Goal: Task Accomplishment & Management: Use online tool/utility

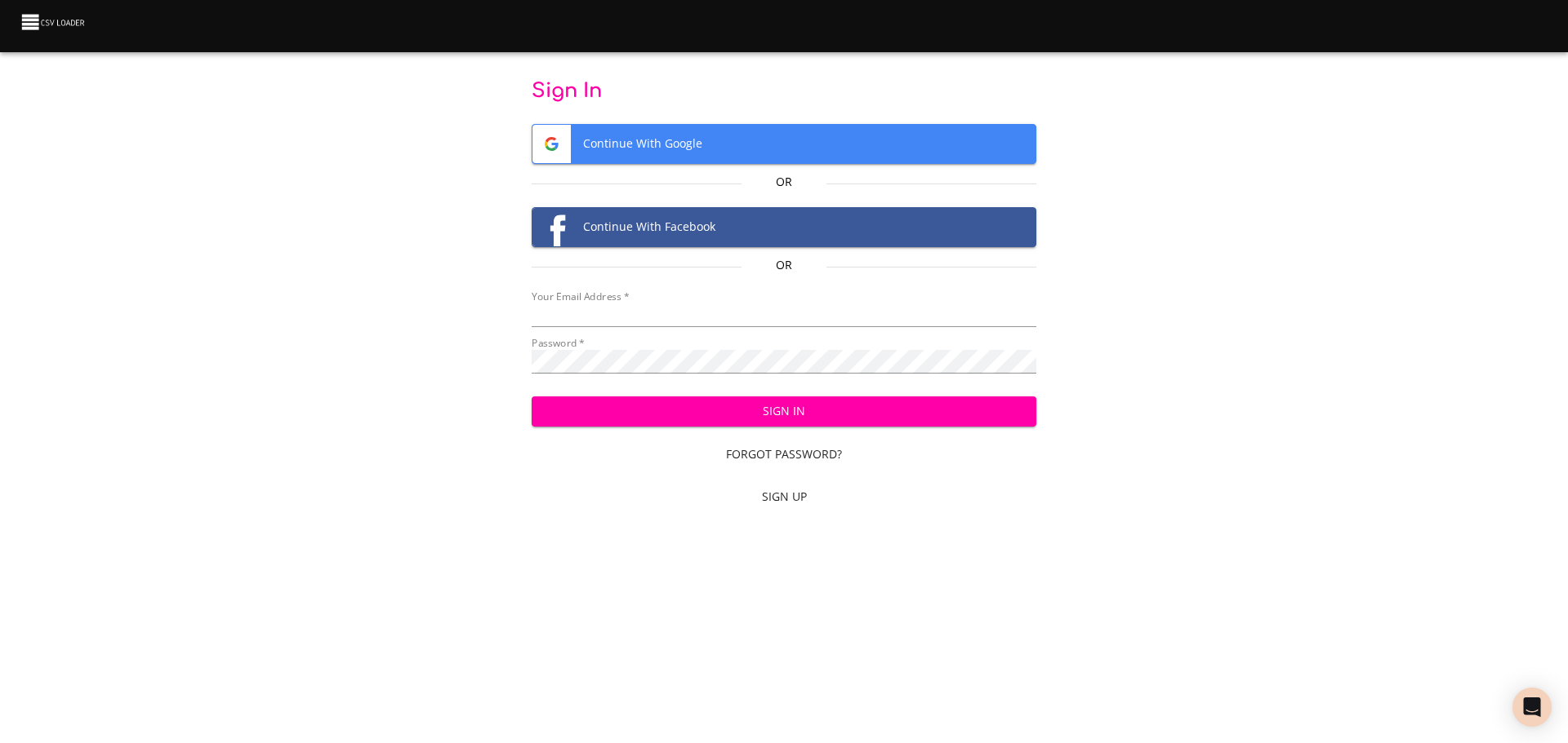
type input "[PERSON_NAME][EMAIL_ADDRESS][PERSON_NAME][DOMAIN_NAME]"
click at [784, 417] on span "Sign In" at bounding box center [784, 411] width 479 height 20
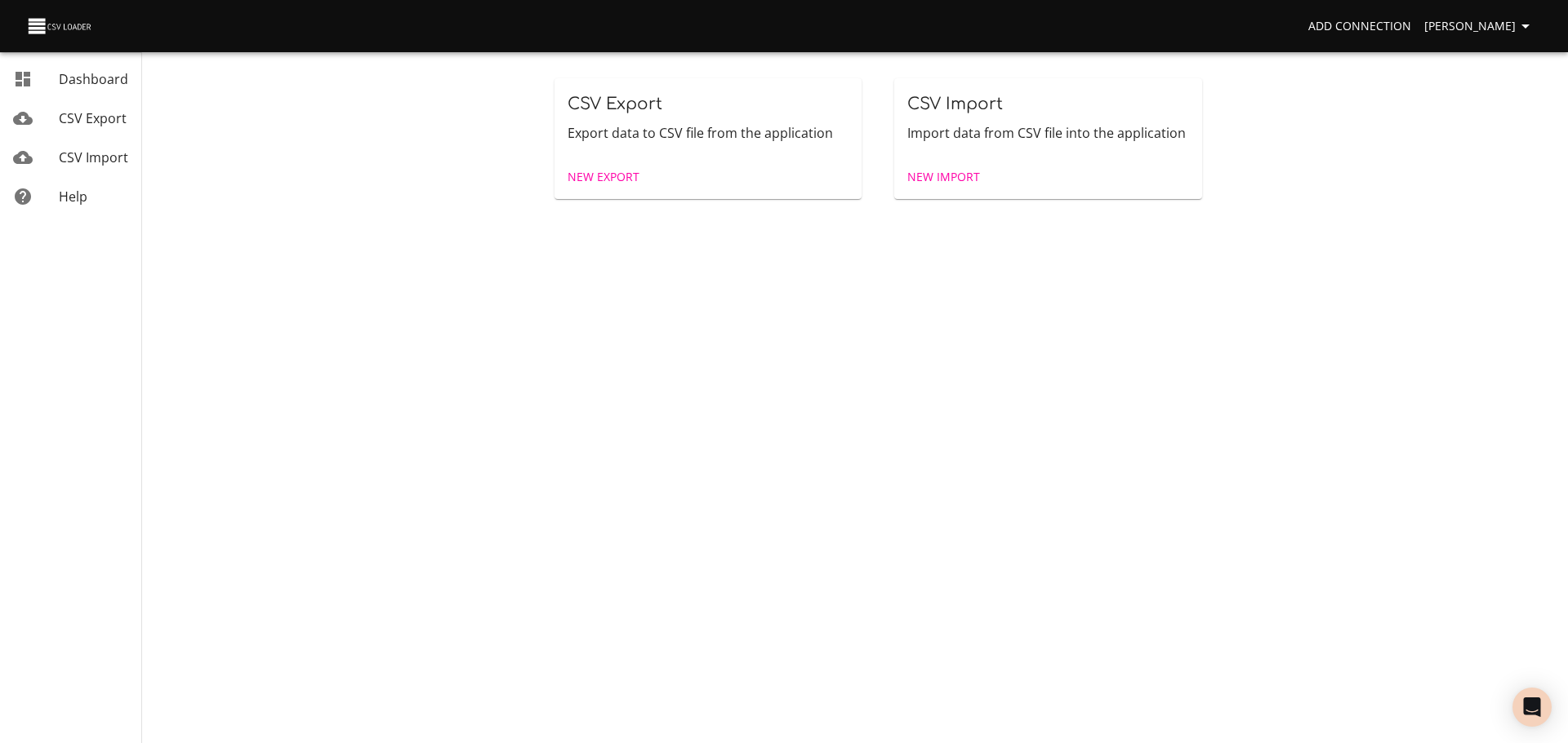
click at [937, 178] on span "New Import" at bounding box center [943, 177] width 72 height 20
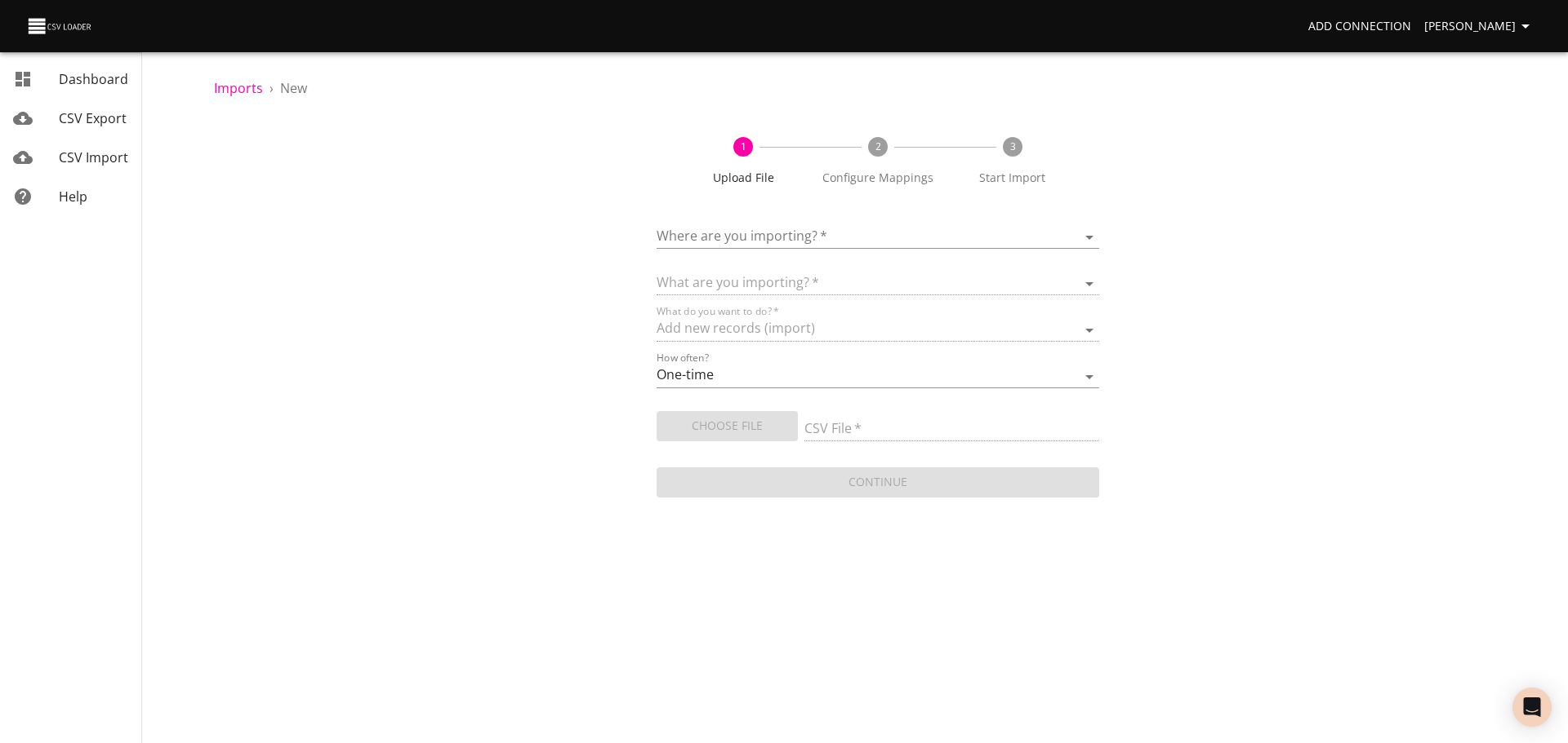
click at [769, 234] on body "Add Connection Simba Nikurawu Dashboard CSV Export CSV Import Help Imports › Ne…" at bounding box center [784, 372] width 1568 height 743
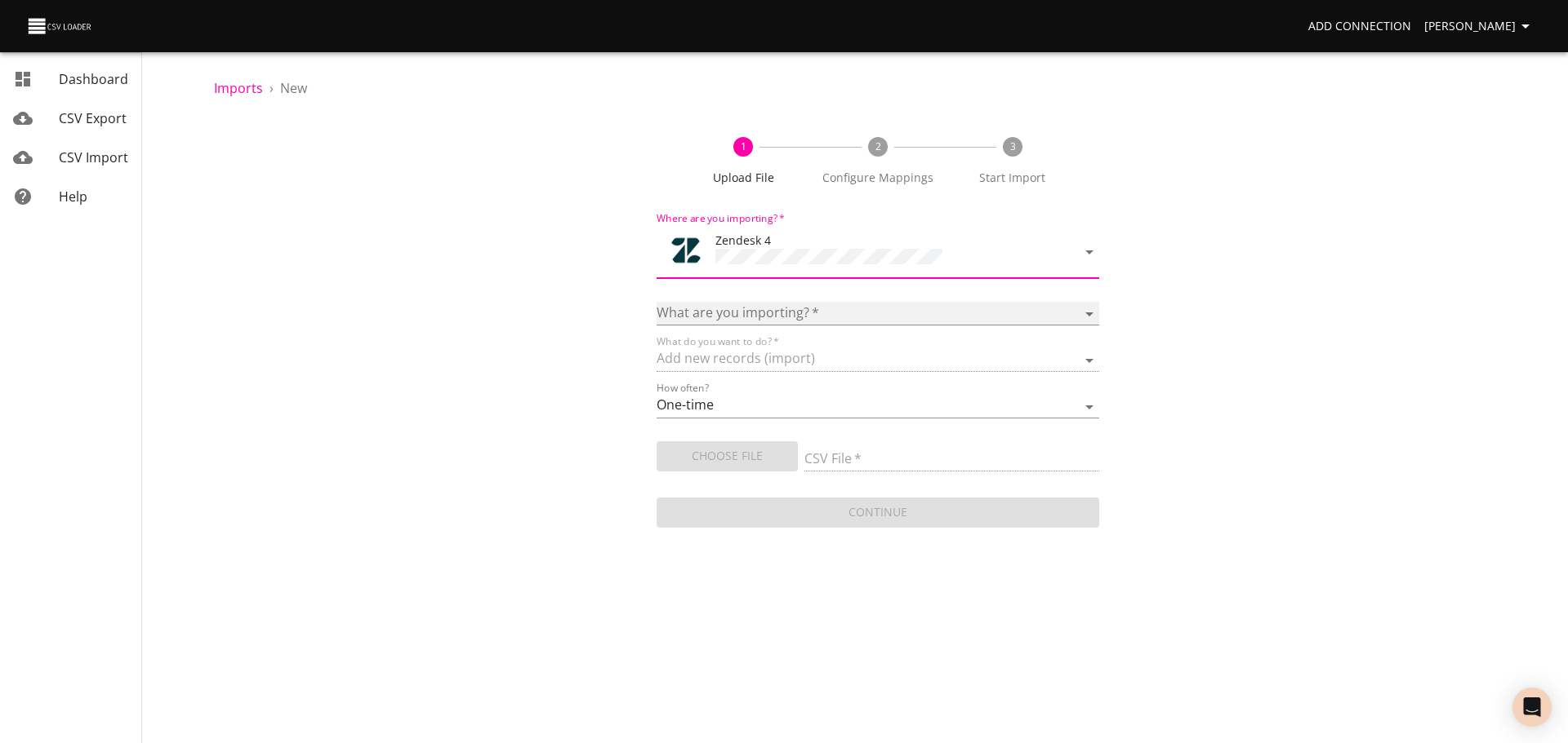
click at [746, 308] on select "Article categories Articles Comments Organizations Ticket forms Tickets Users" at bounding box center [878, 314] width 442 height 24
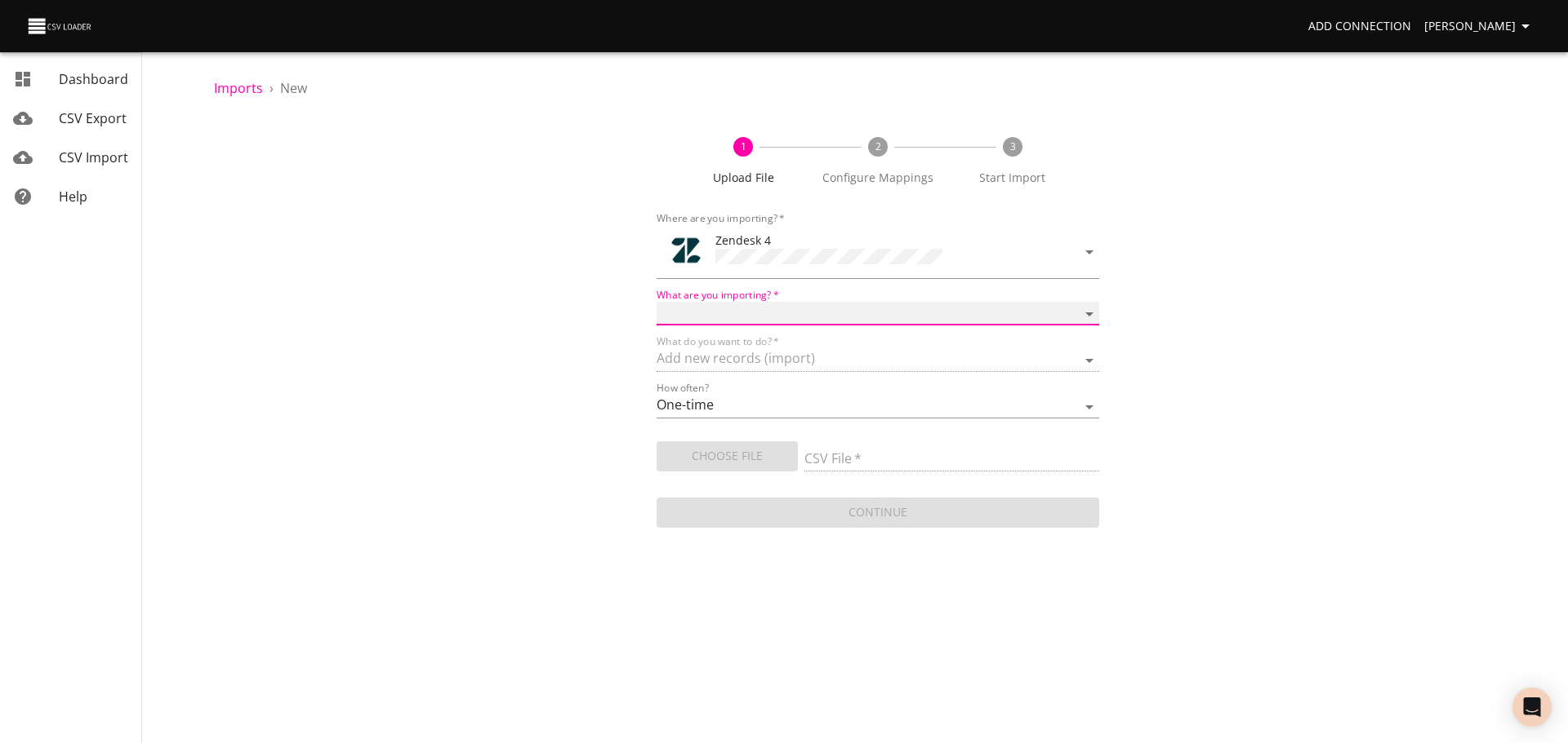
select select "tickets"
click at [657, 302] on select "Article categories Articles Comments Organizations Ticket forms Tickets Users" at bounding box center [878, 314] width 442 height 24
click at [737, 449] on span "Choose File" at bounding box center [727, 456] width 115 height 20
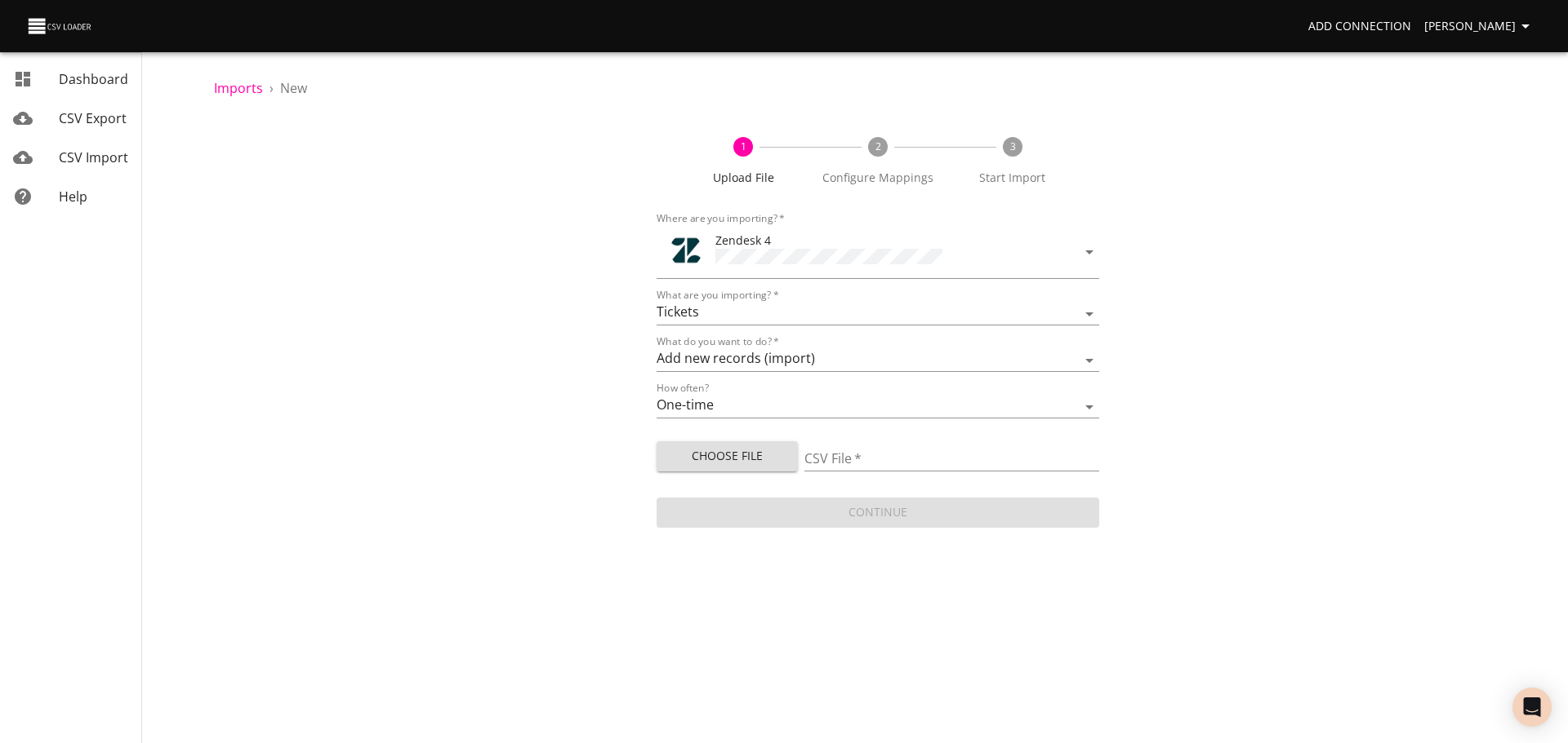
type input "QA Import [DATE] Draft.csv"
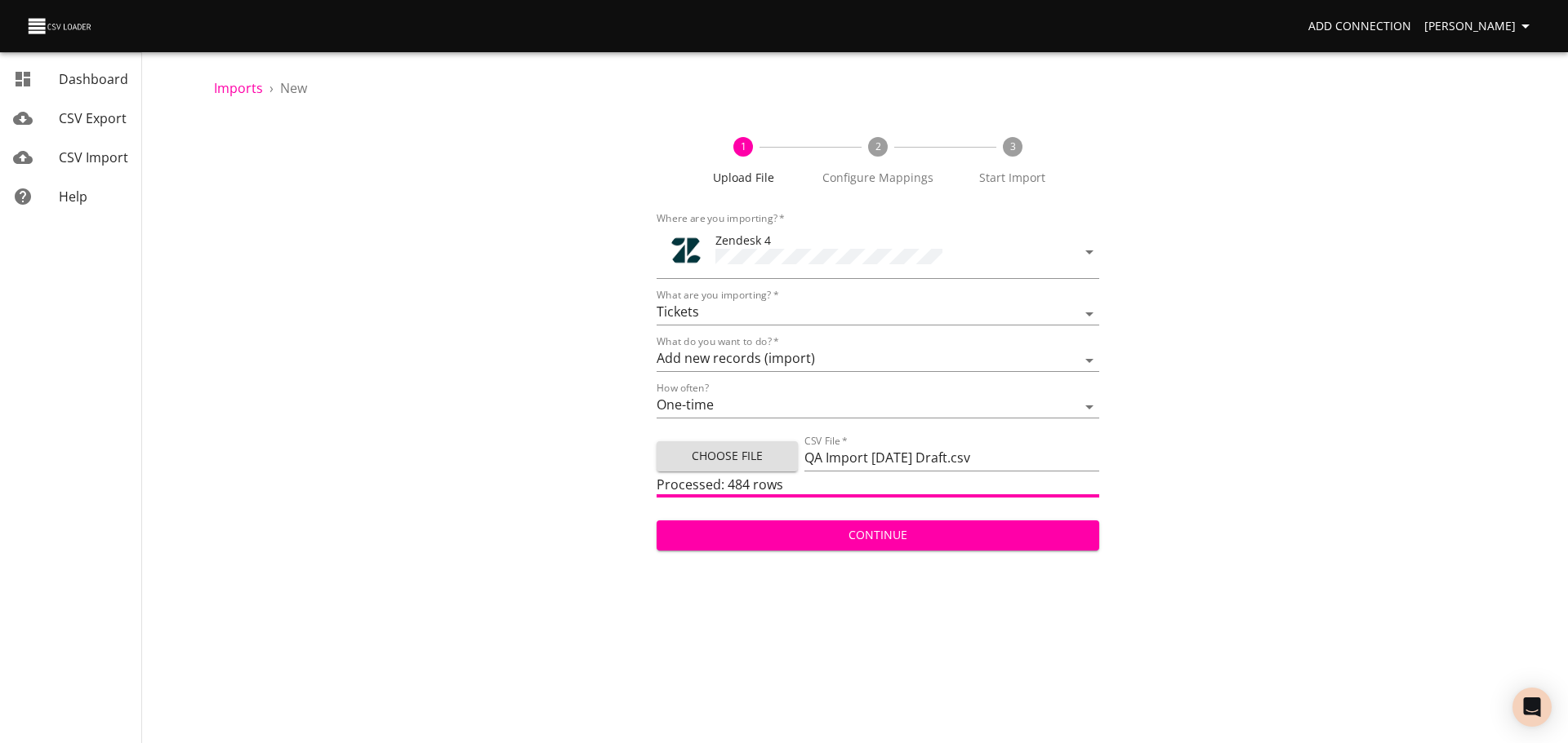
click at [869, 537] on span "Continue" at bounding box center [878, 536] width 416 height 20
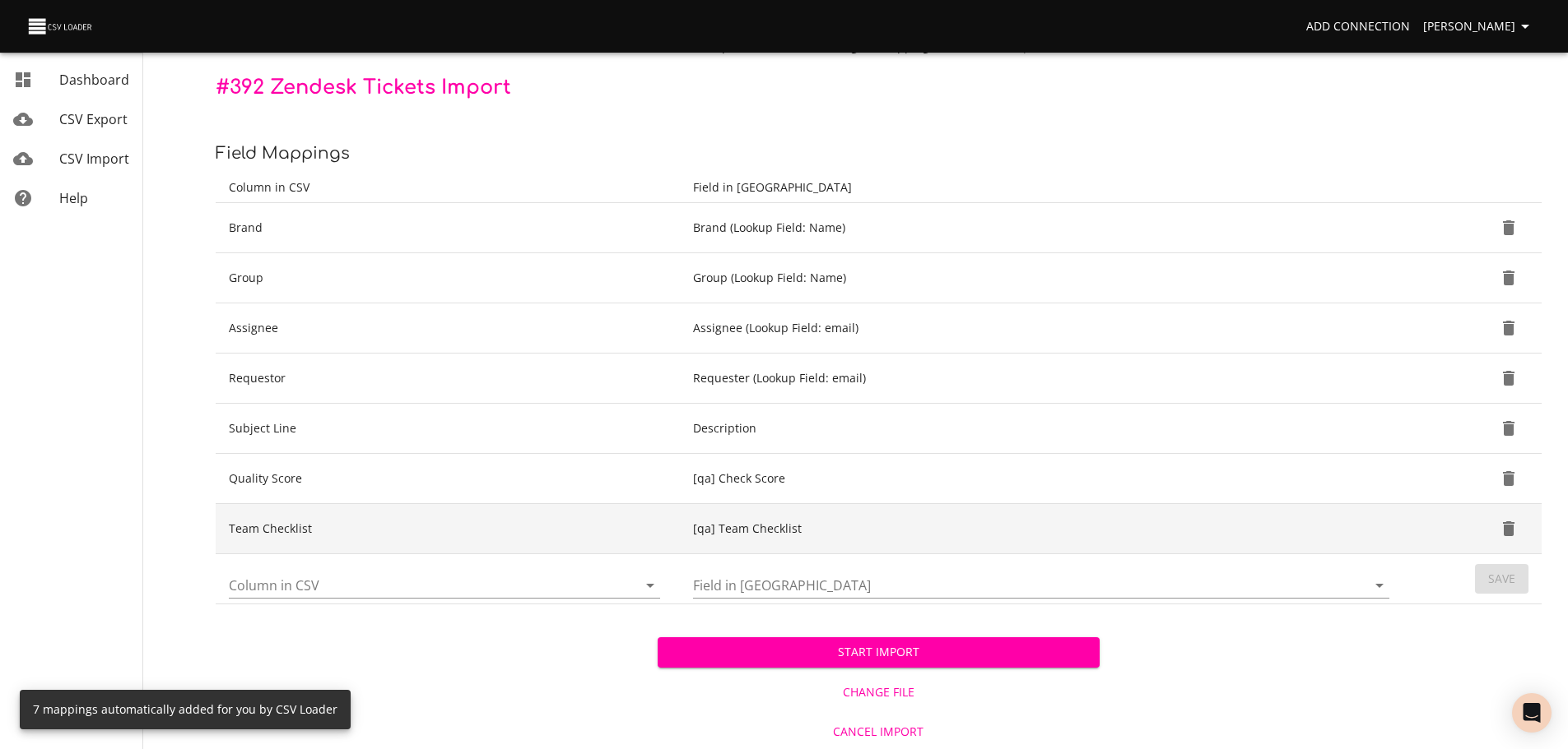
scroll to position [134, 0]
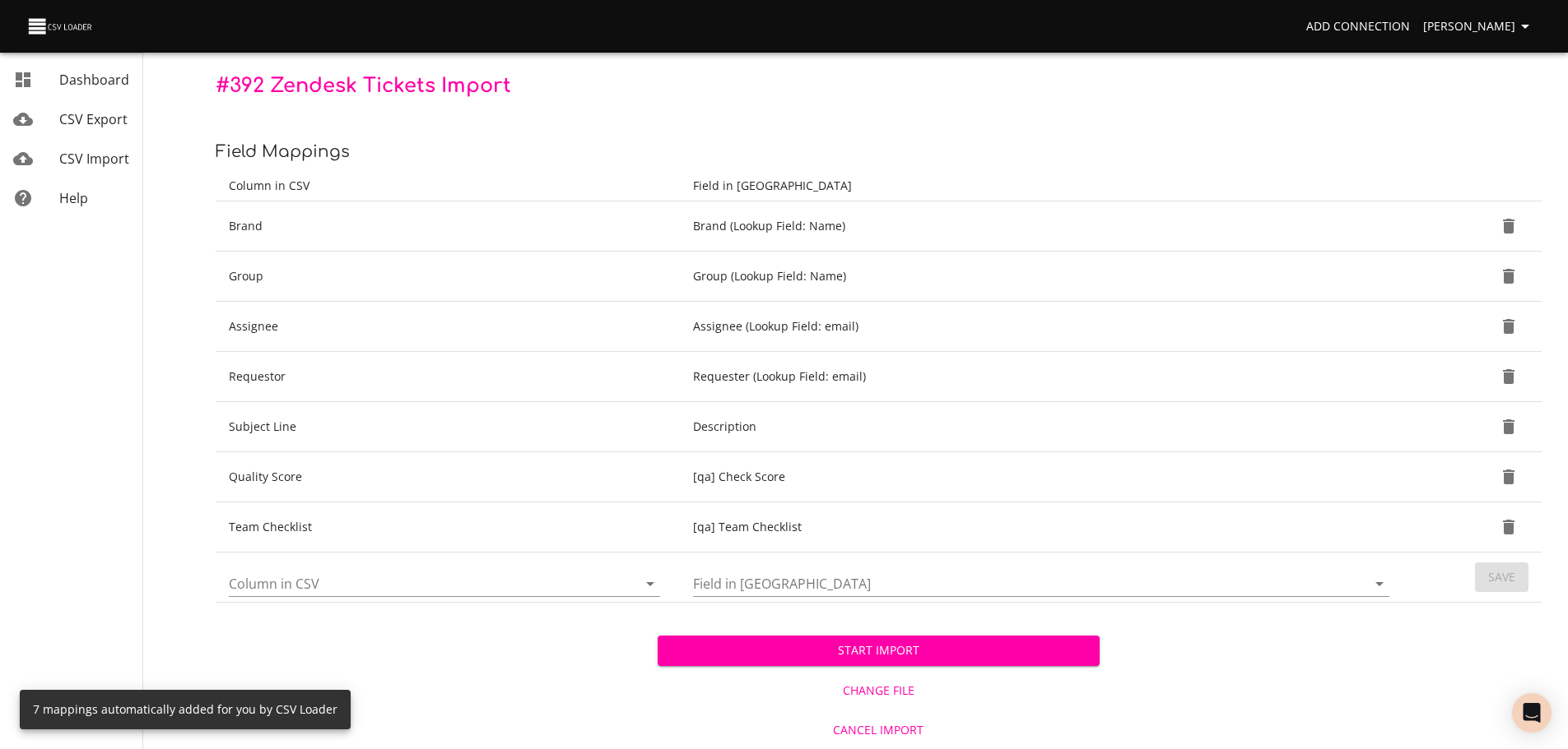
click at [918, 654] on span "Start Import" at bounding box center [878, 651] width 416 height 20
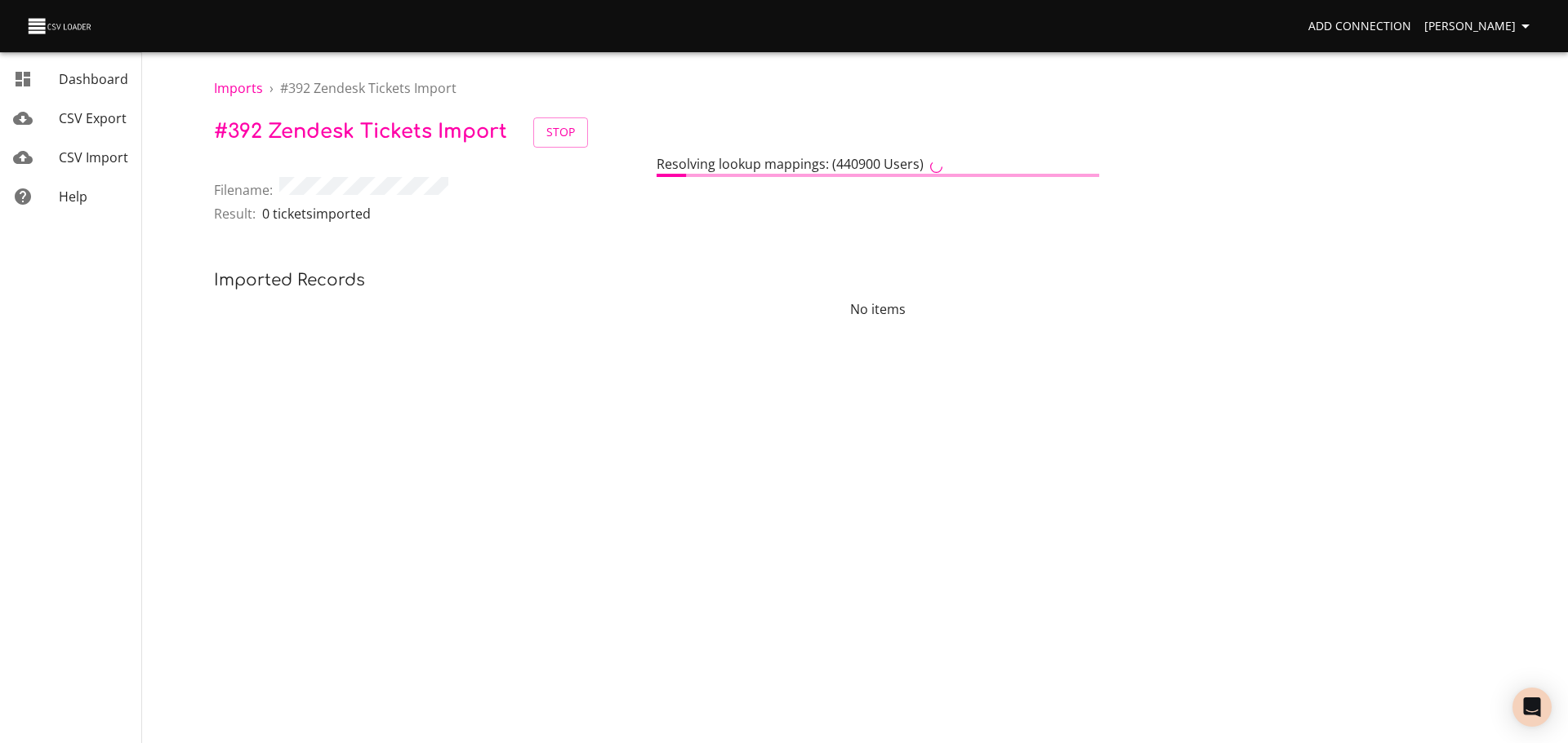
click at [759, 352] on div "Imports › # 392 Zendesk Tickets Import # 392 Zendesk Tickets Import Stop Resolv…" at bounding box center [878, 179] width 1380 height 358
click at [644, 520] on body "Add Connection Simba Nikurawu Dashboard CSV Export CSV Import Help Imports › # …" at bounding box center [784, 372] width 1568 height 743
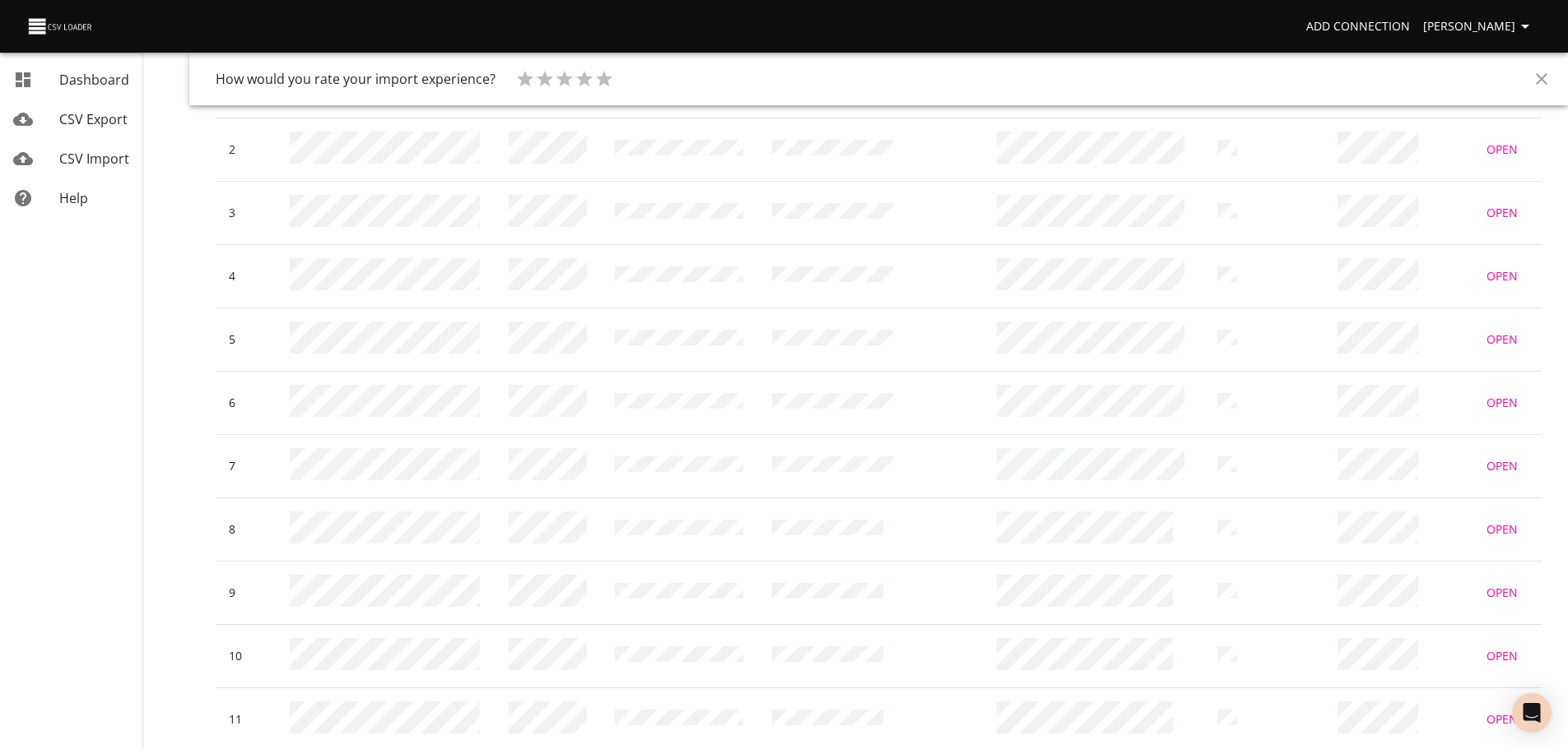
scroll to position [576, 0]
click at [92, 162] on span "CSV Import" at bounding box center [94, 159] width 70 height 18
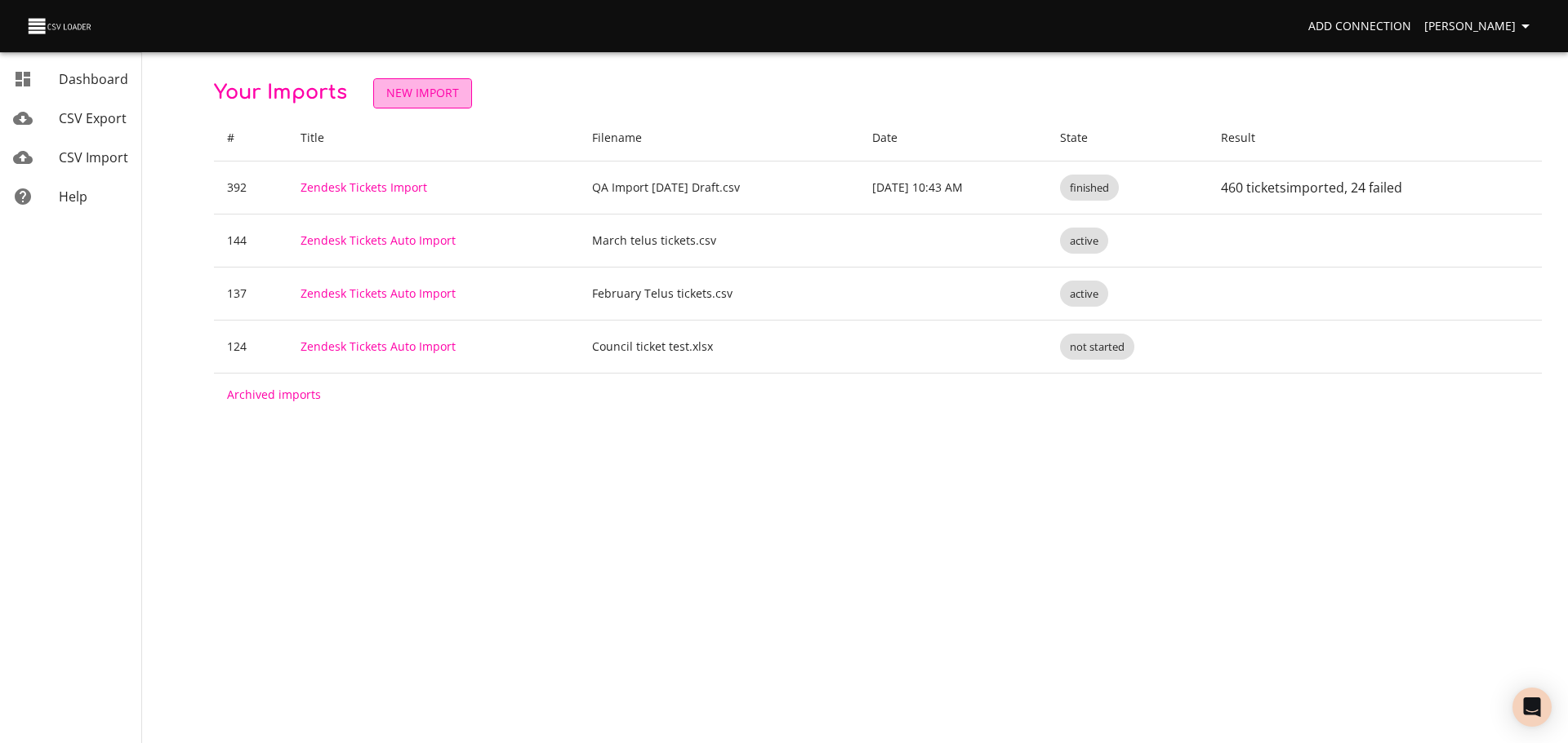
click at [427, 93] on span "New Import" at bounding box center [422, 93] width 72 height 20
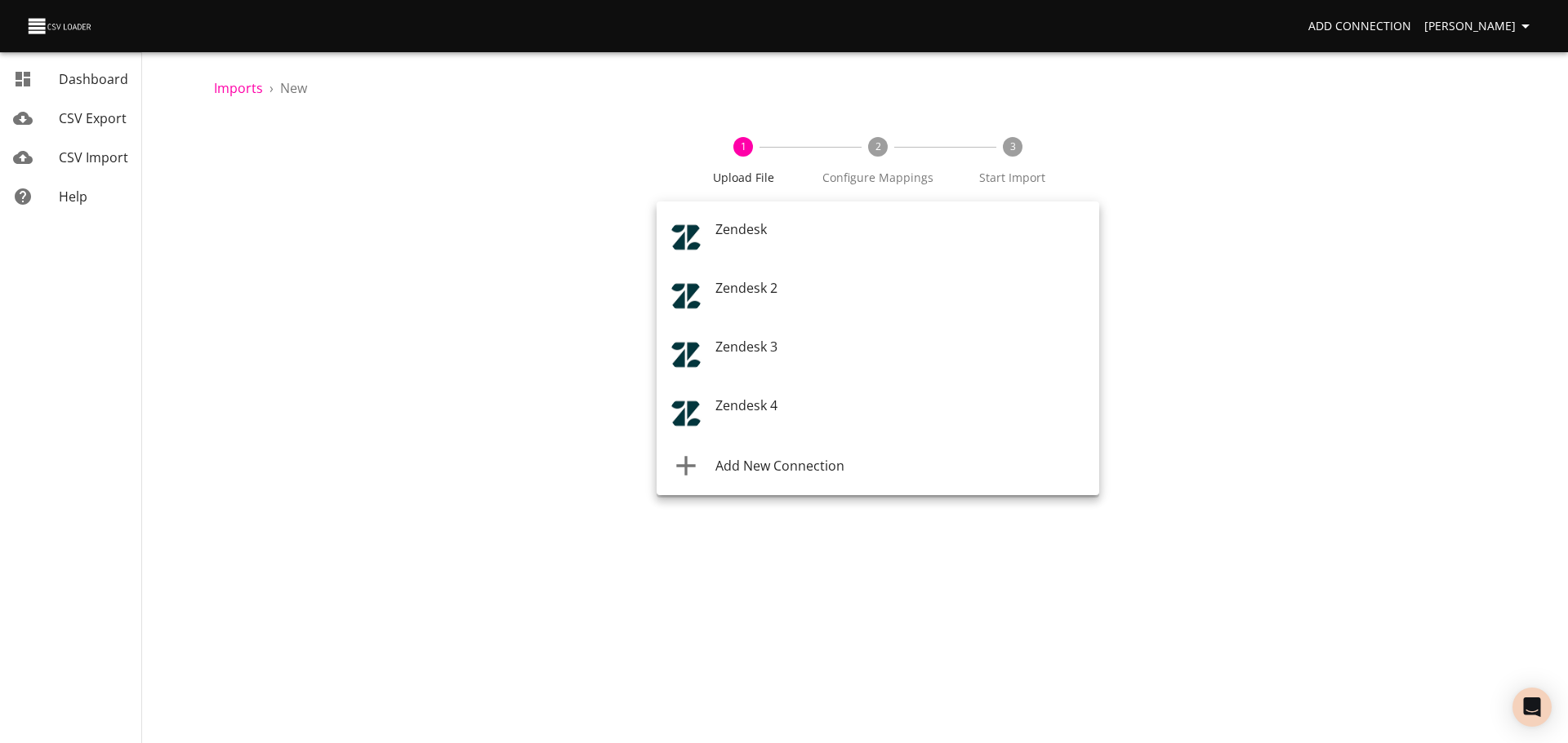
click at [764, 234] on body "Add Connection Simba Nikurawu Dashboard CSV Export CSV Import Help Imports › Ne…" at bounding box center [784, 372] width 1568 height 743
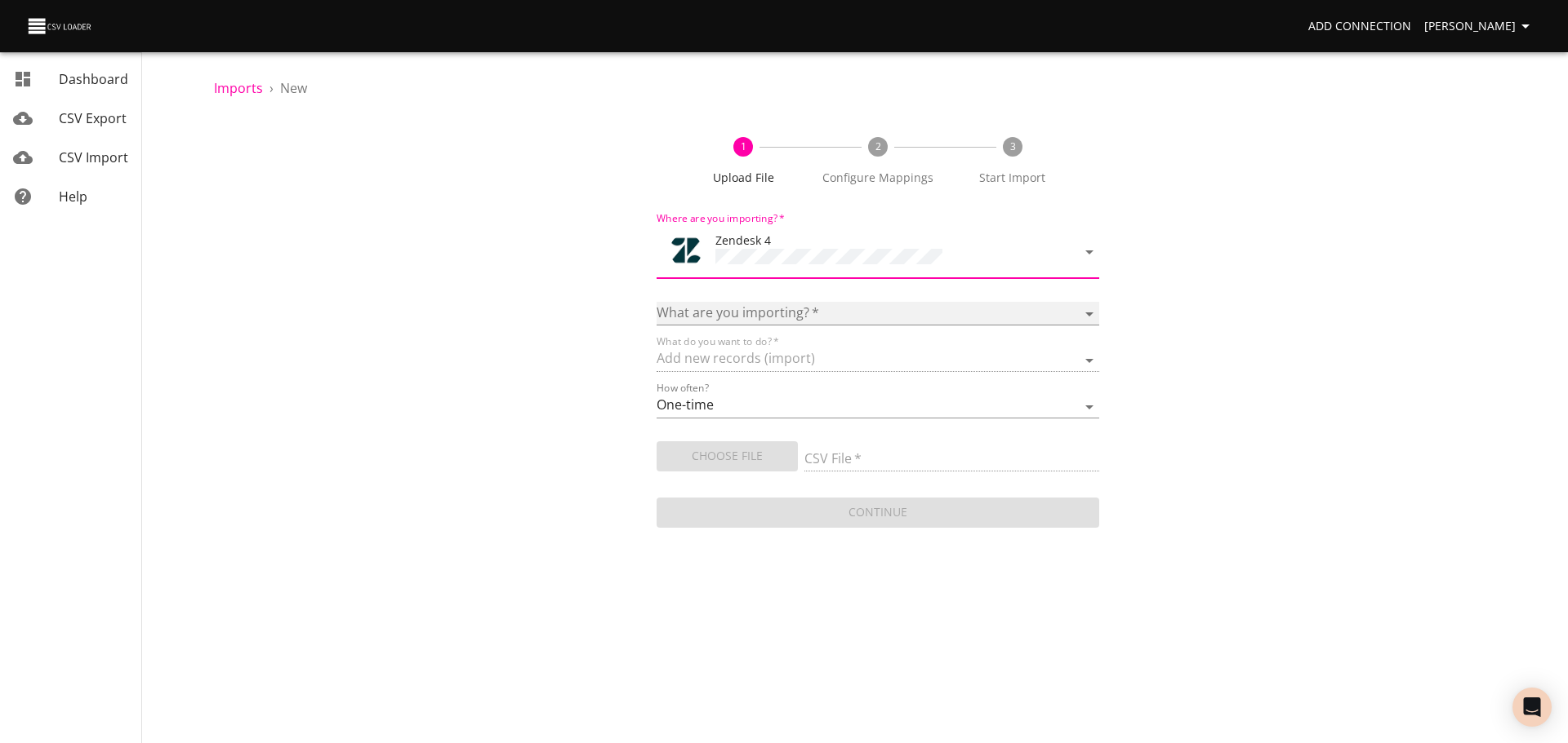
click at [751, 304] on select "Article categories Articles Comments Organizations Ticket forms Tickets Users" at bounding box center [878, 314] width 442 height 24
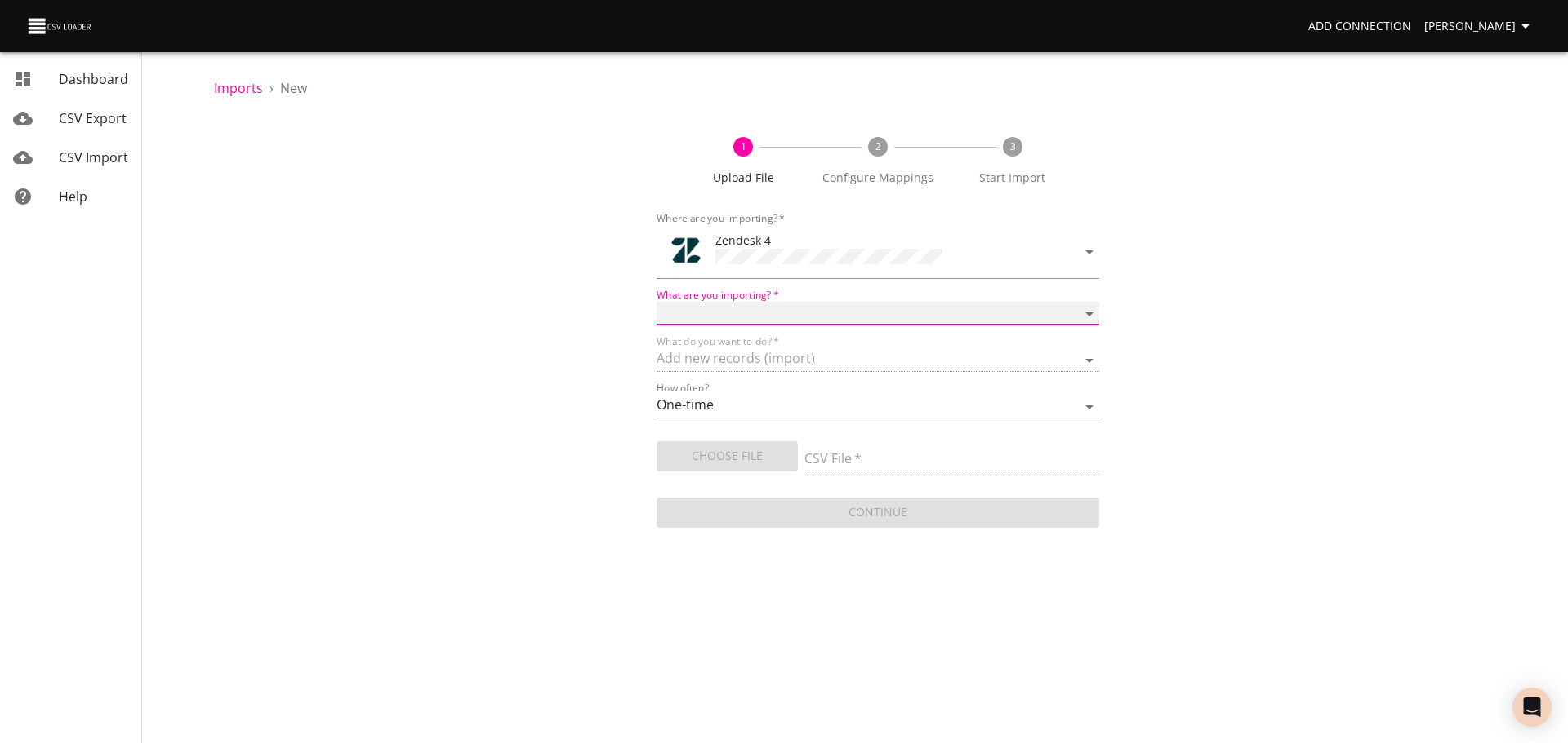
select select "tickets"
click at [657, 302] on select "Article categories Articles Comments Organizations Ticket forms Tickets Users" at bounding box center [878, 314] width 442 height 24
click at [828, 457] on input "CSV File   *" at bounding box center [951, 459] width 294 height 24
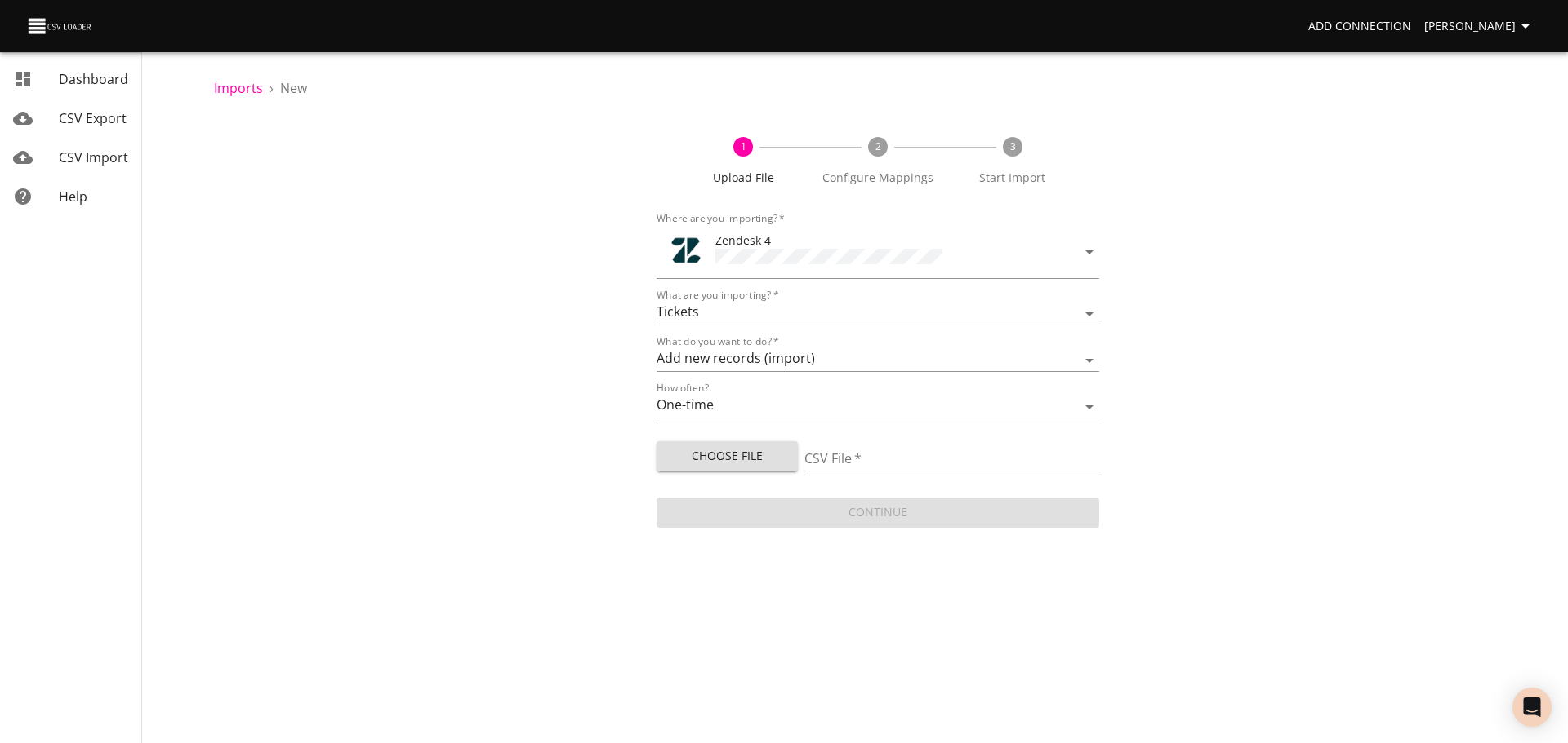
click at [740, 450] on span "Choose File" at bounding box center [727, 456] width 115 height 20
type input "QA Import [DATE] Draft v2.csv"
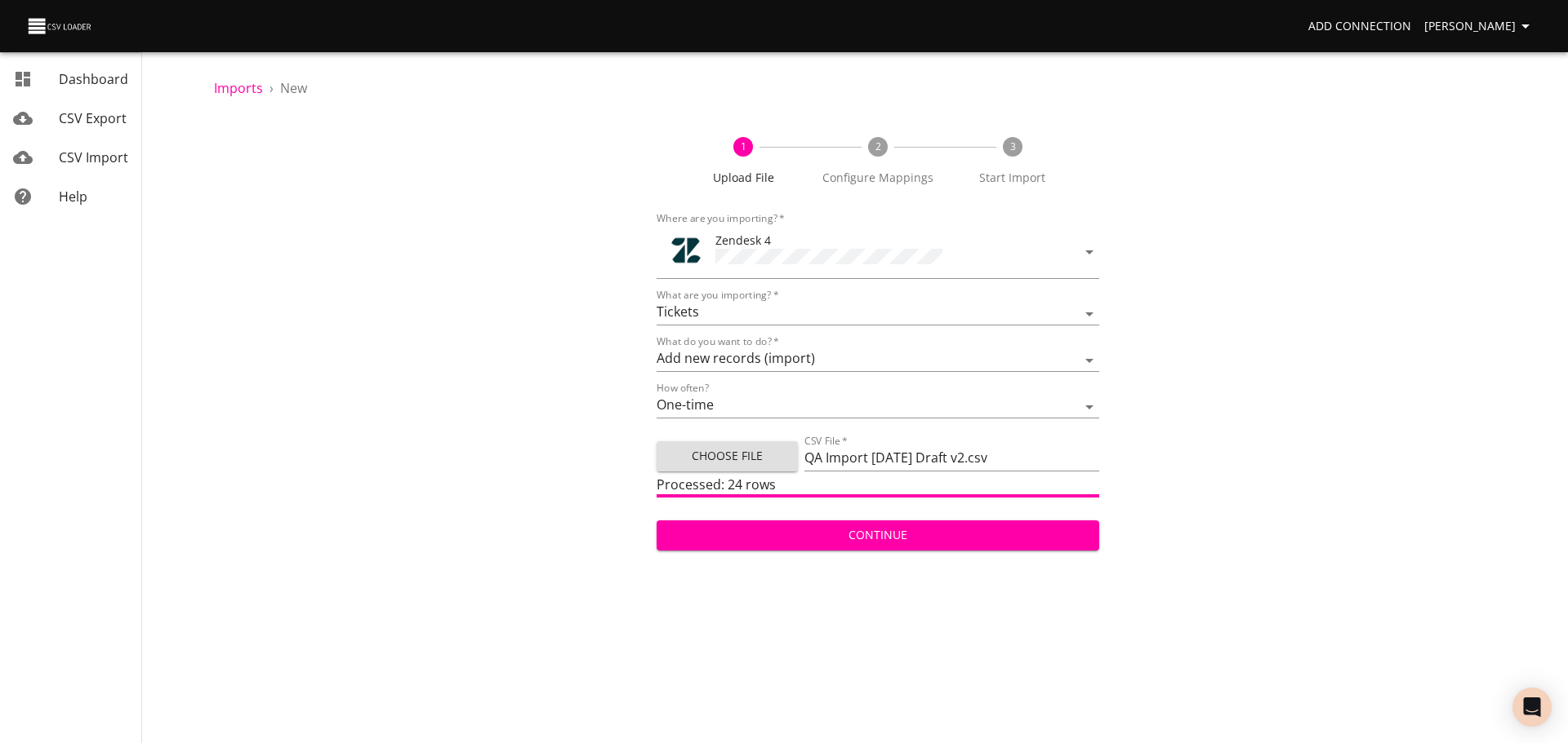
click at [845, 536] on span "Continue" at bounding box center [878, 536] width 416 height 20
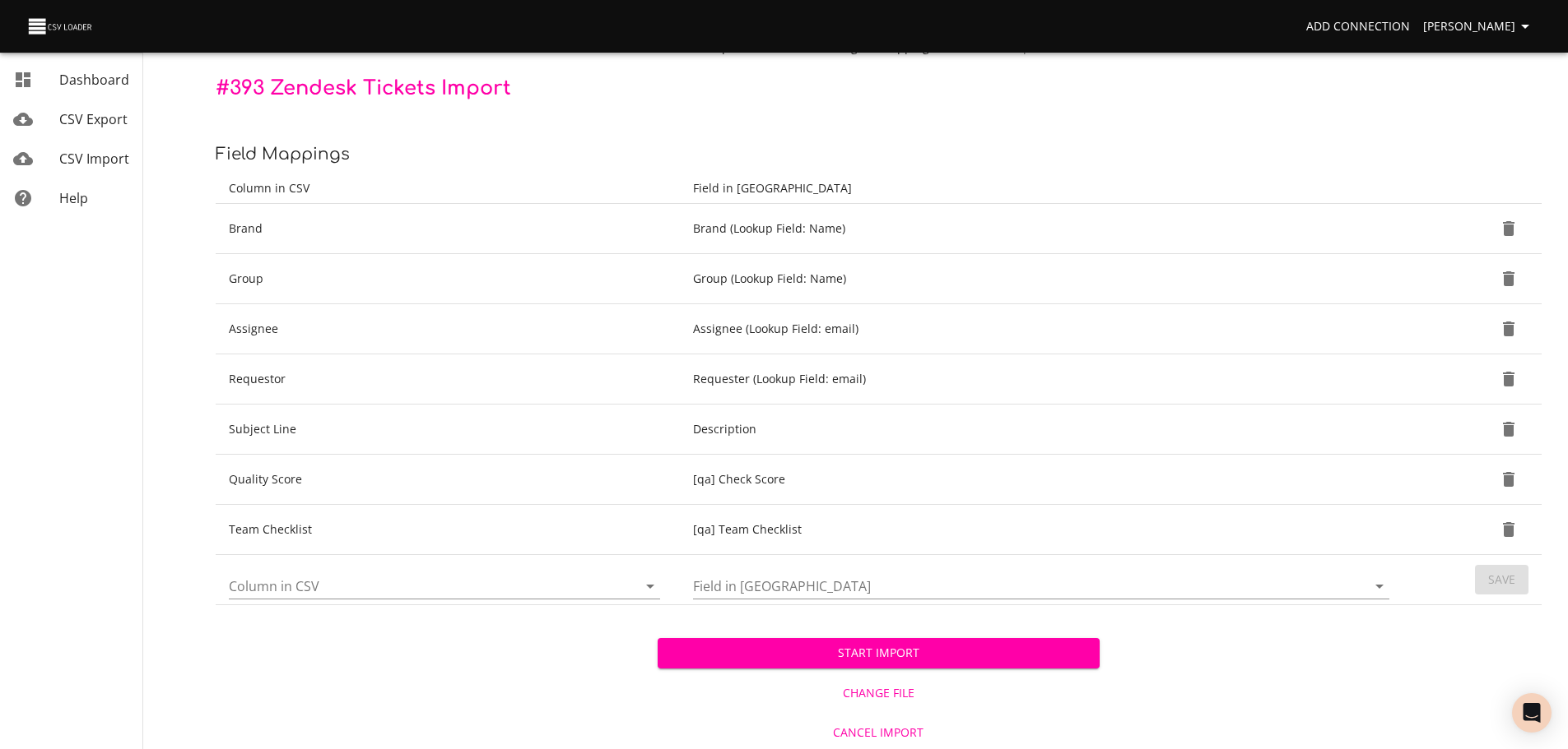
scroll to position [134, 0]
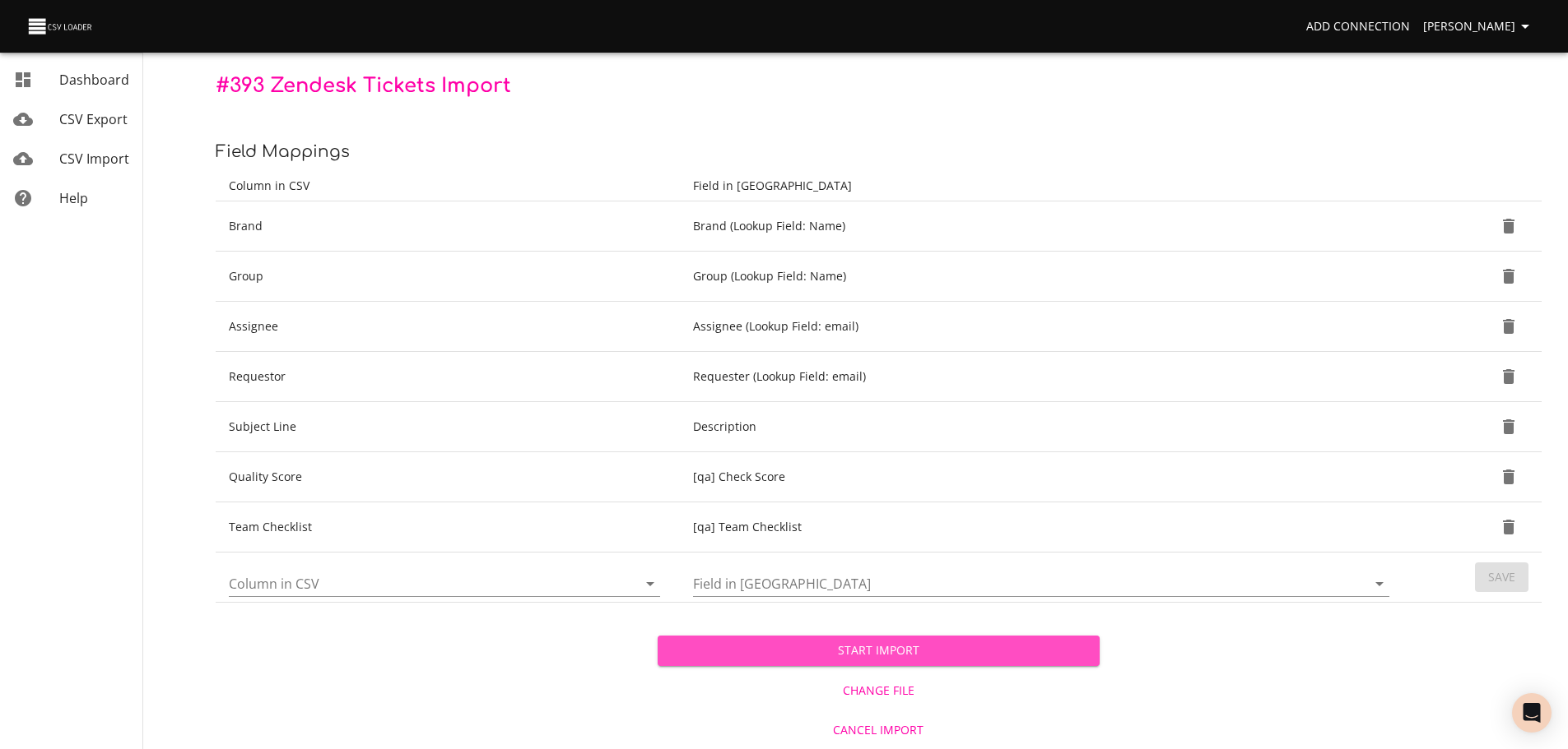
click at [884, 652] on span "Start Import" at bounding box center [878, 651] width 416 height 20
